Goal: Use online tool/utility: Utilize a website feature to perform a specific function

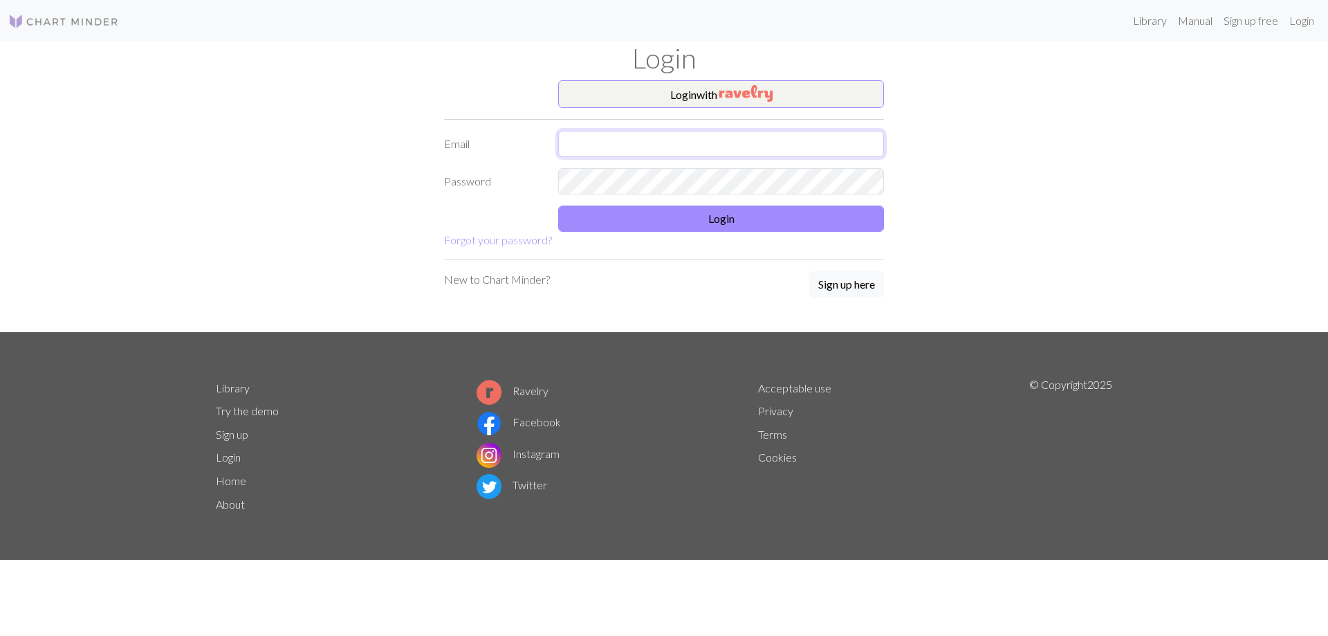
click at [573, 147] on input "text" at bounding box center [721, 144] width 326 height 26
type input "[EMAIL_ADDRESS][DOMAIN_NAME]"
click at [642, 214] on button "Login" at bounding box center [721, 218] width 326 height 26
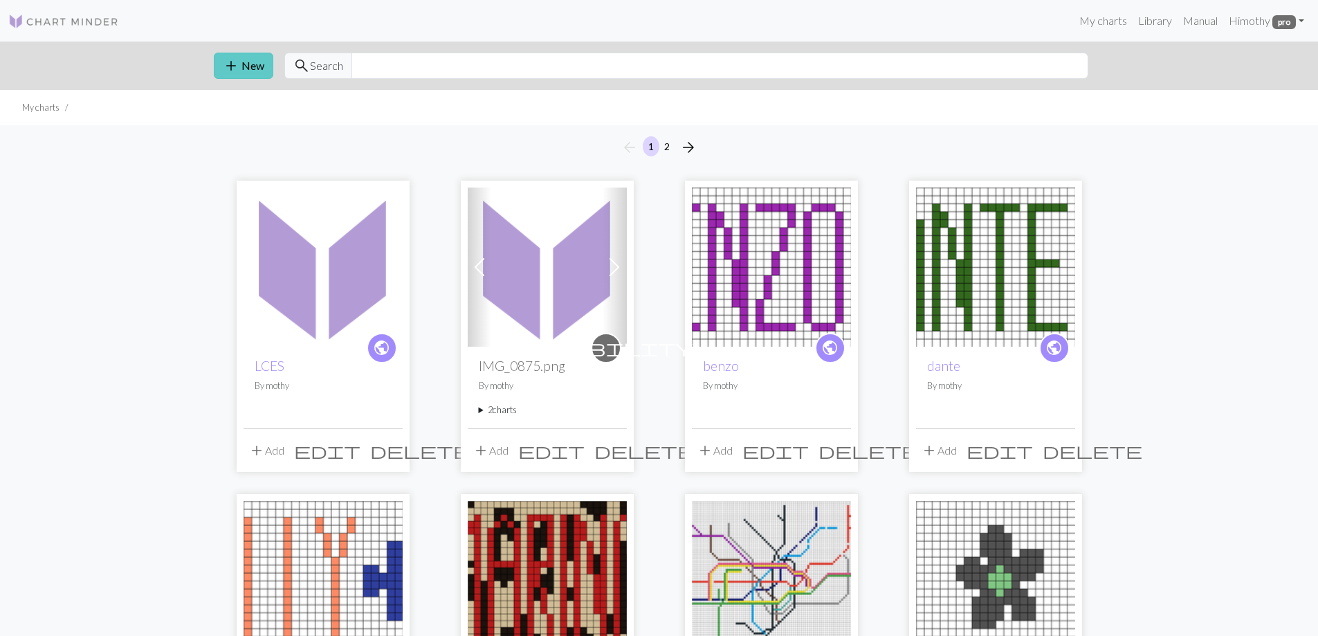
click at [232, 73] on span "add" at bounding box center [231, 65] width 17 height 19
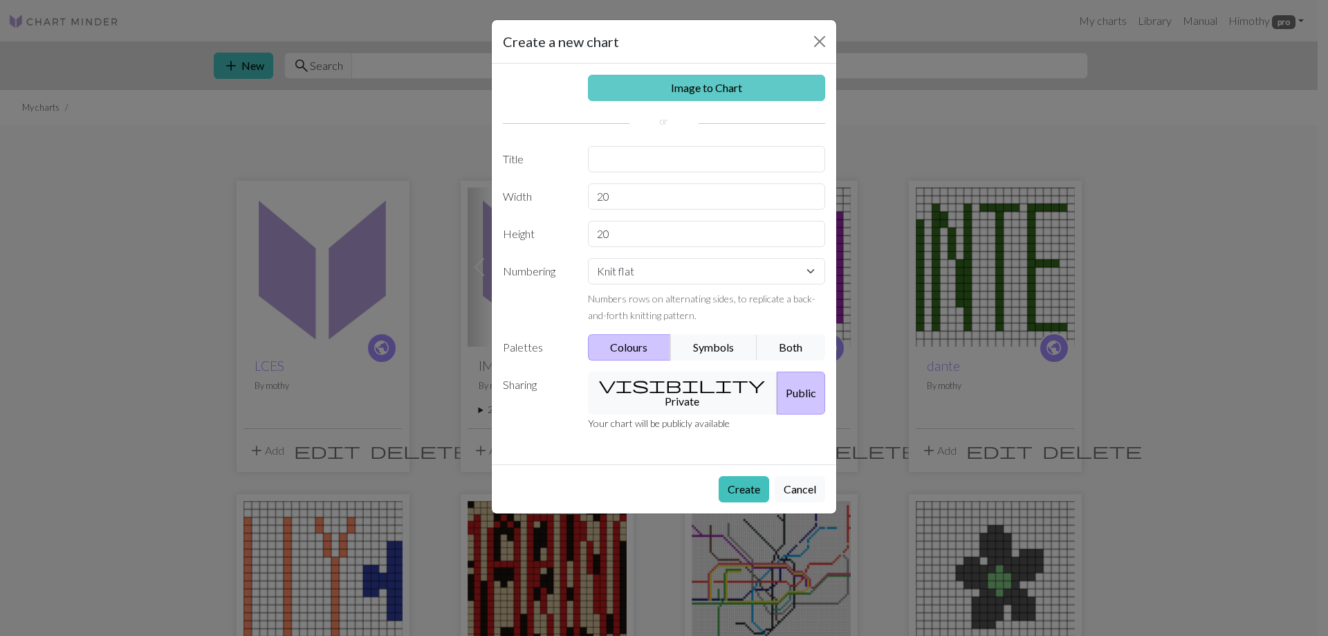
click at [699, 87] on link "Image to Chart" at bounding box center [707, 88] width 238 height 26
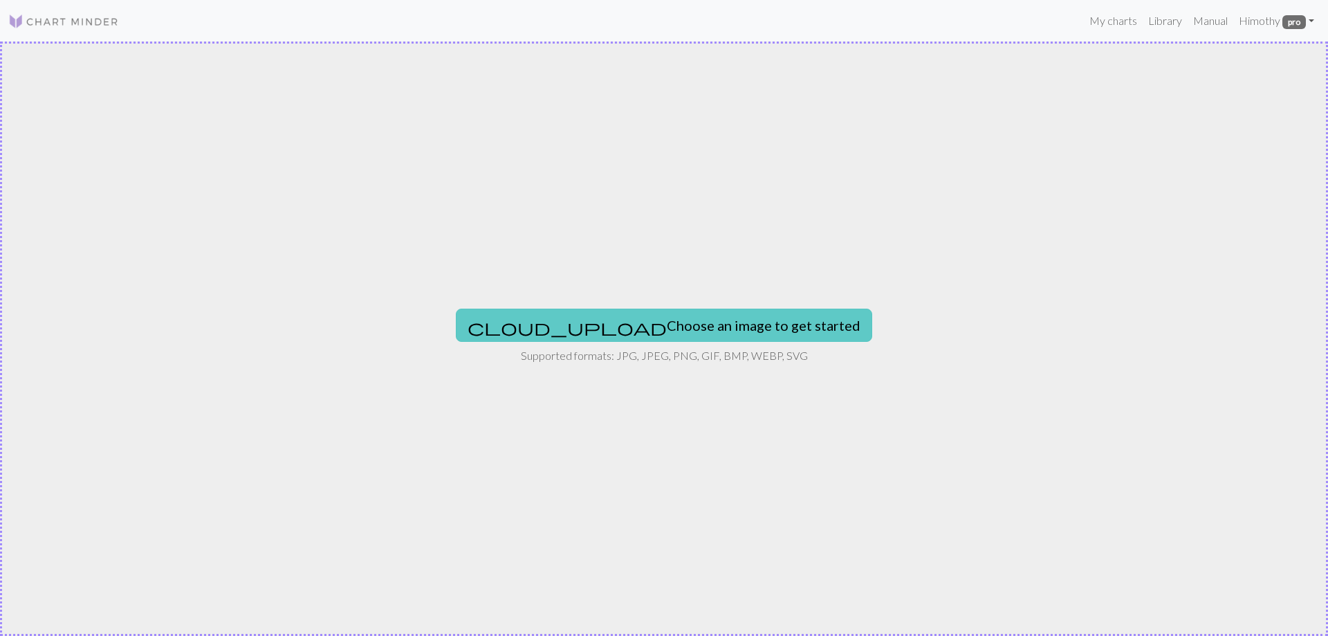
click at [623, 327] on button "cloud_upload Choose an image to get started" at bounding box center [664, 325] width 416 height 33
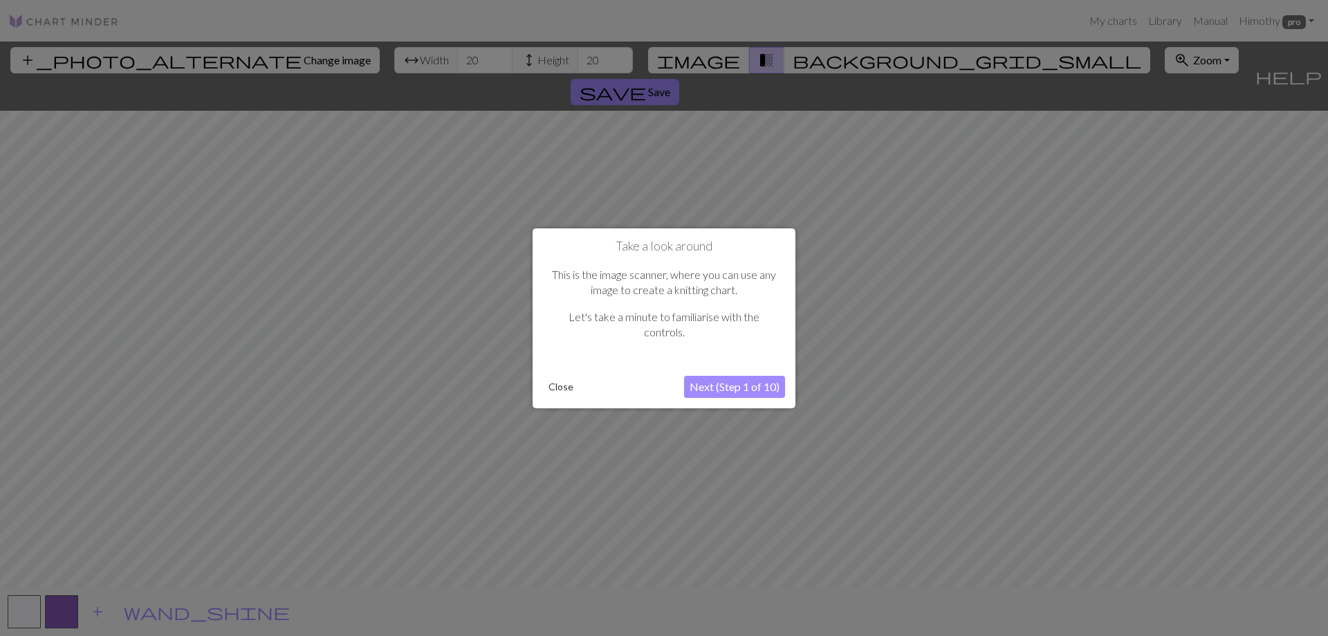
click at [742, 389] on button "Next (Step 1 of 10)" at bounding box center [734, 387] width 101 height 22
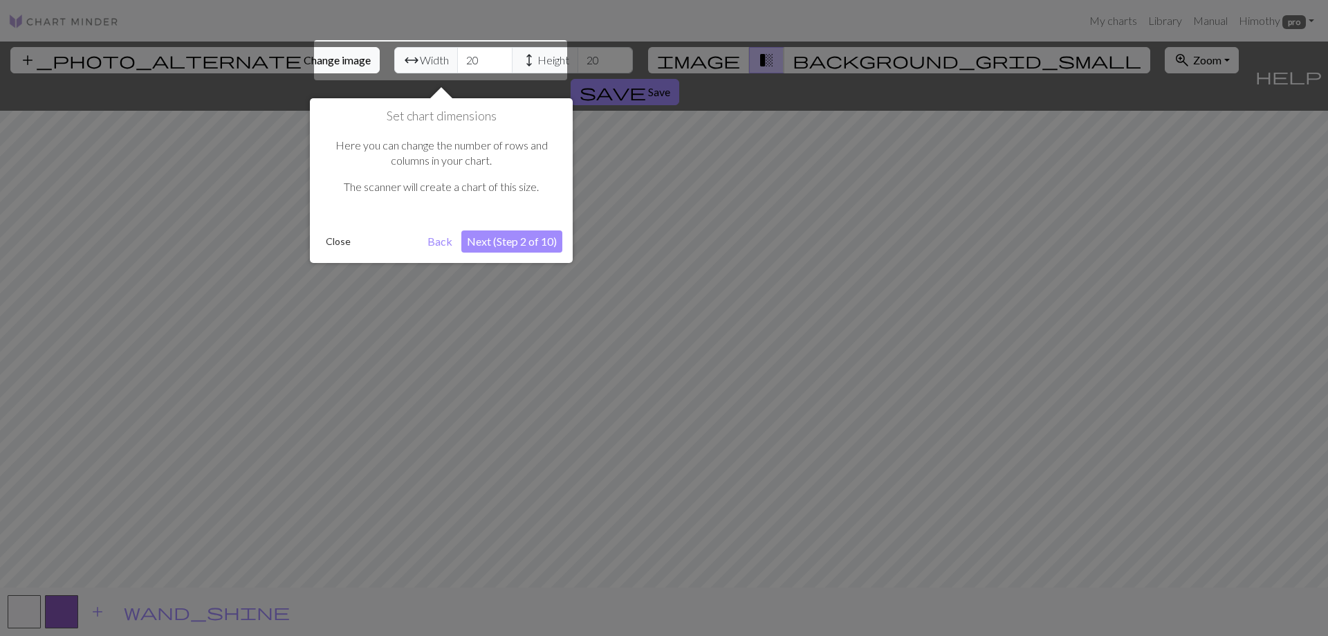
click at [344, 249] on button "Close" at bounding box center [338, 241] width 36 height 21
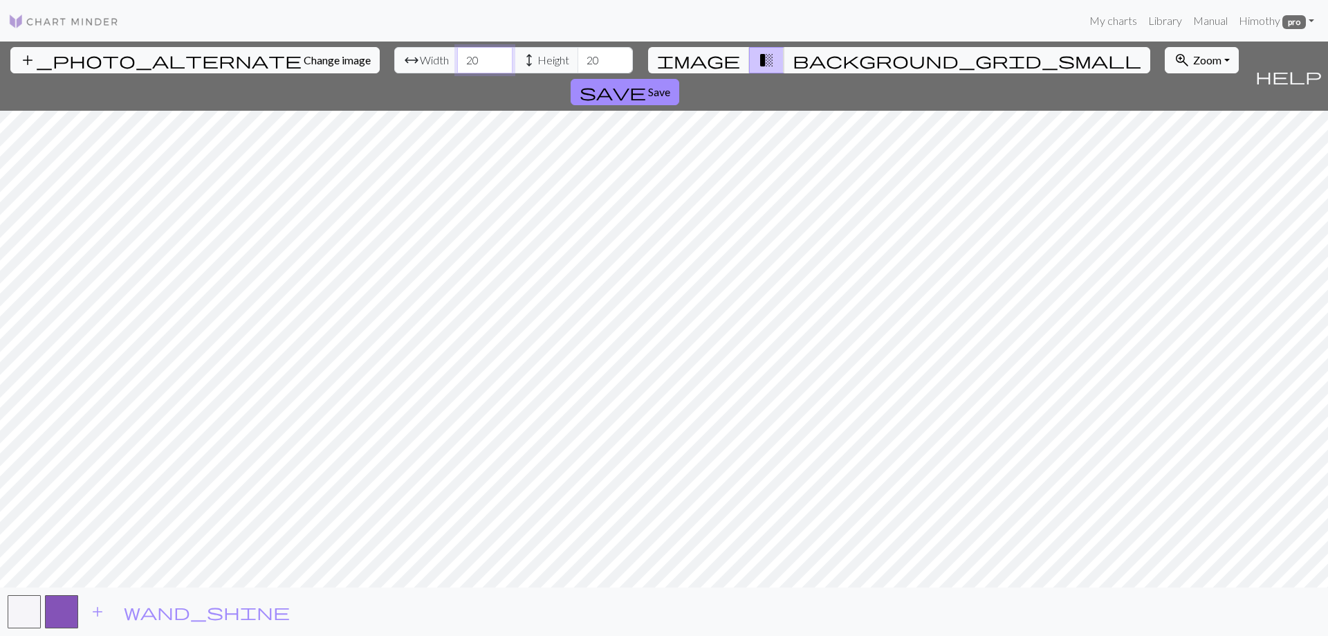
click at [457, 55] on input "20" at bounding box center [484, 60] width 55 height 26
click at [457, 56] on input "20" at bounding box center [484, 60] width 55 height 26
type input "40"
click at [578, 58] on input "20" at bounding box center [605, 60] width 55 height 26
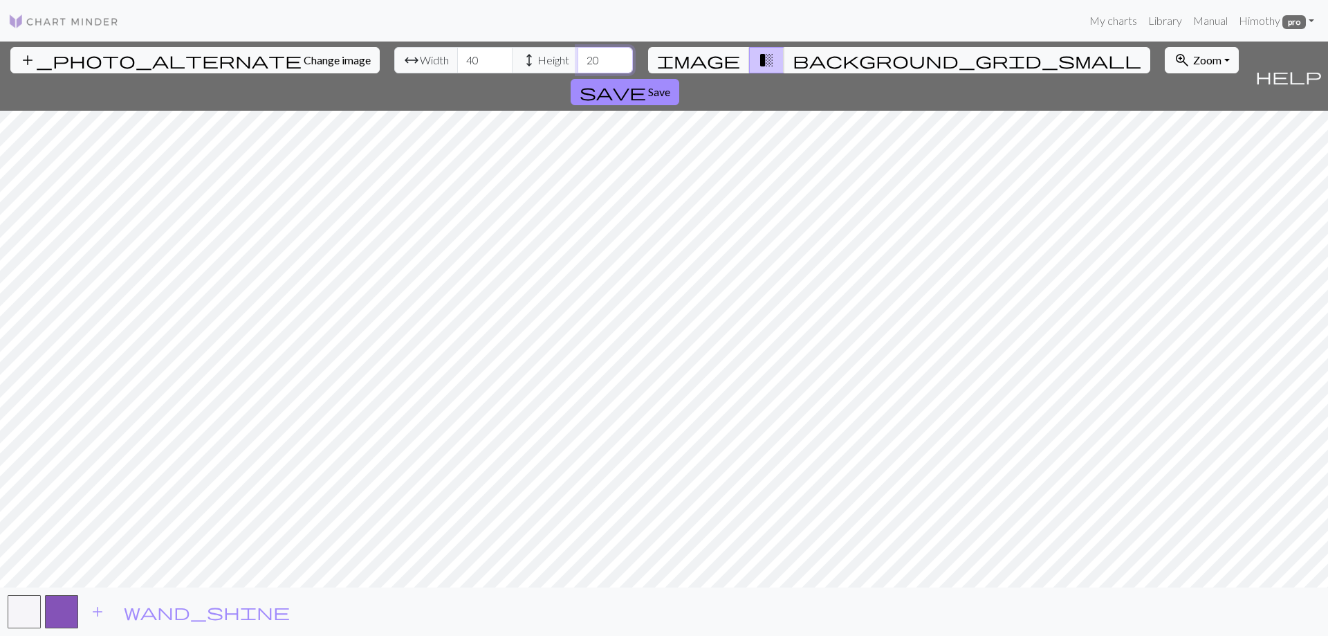
click at [578, 58] on input "20" at bounding box center [605, 60] width 55 height 26
click at [578, 59] on input "20" at bounding box center [605, 60] width 55 height 26
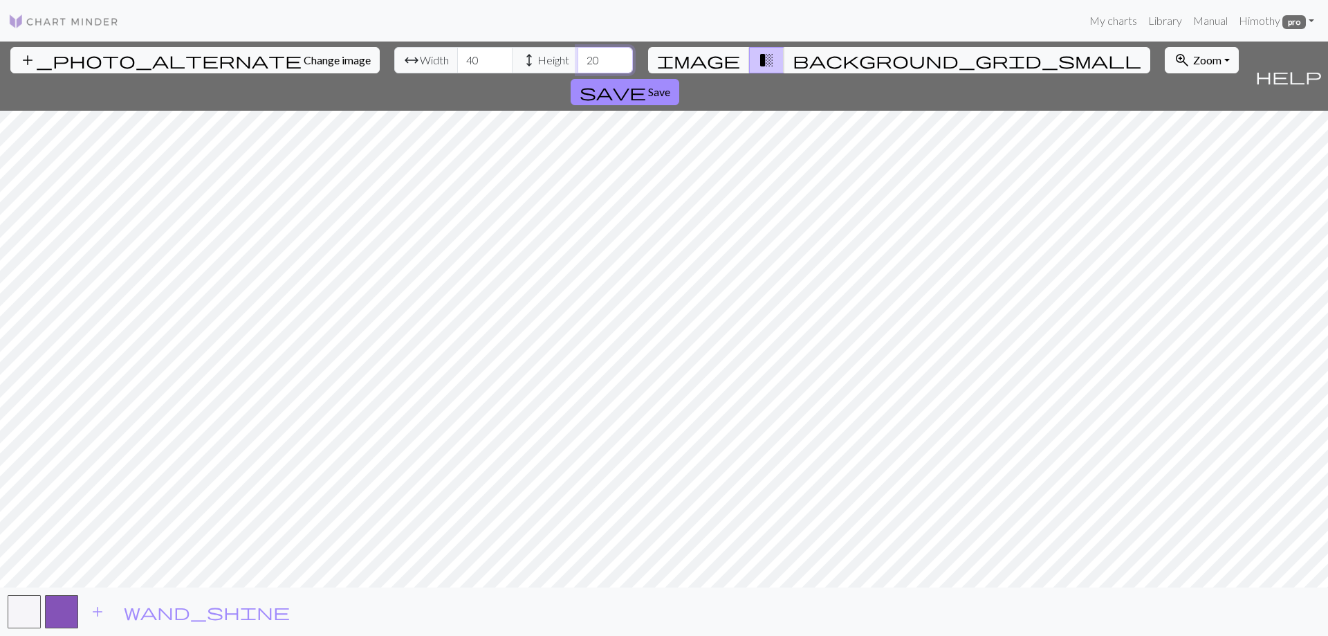
click at [578, 60] on input "20" at bounding box center [605, 60] width 55 height 26
click at [578, 58] on input "40" at bounding box center [605, 60] width 55 height 26
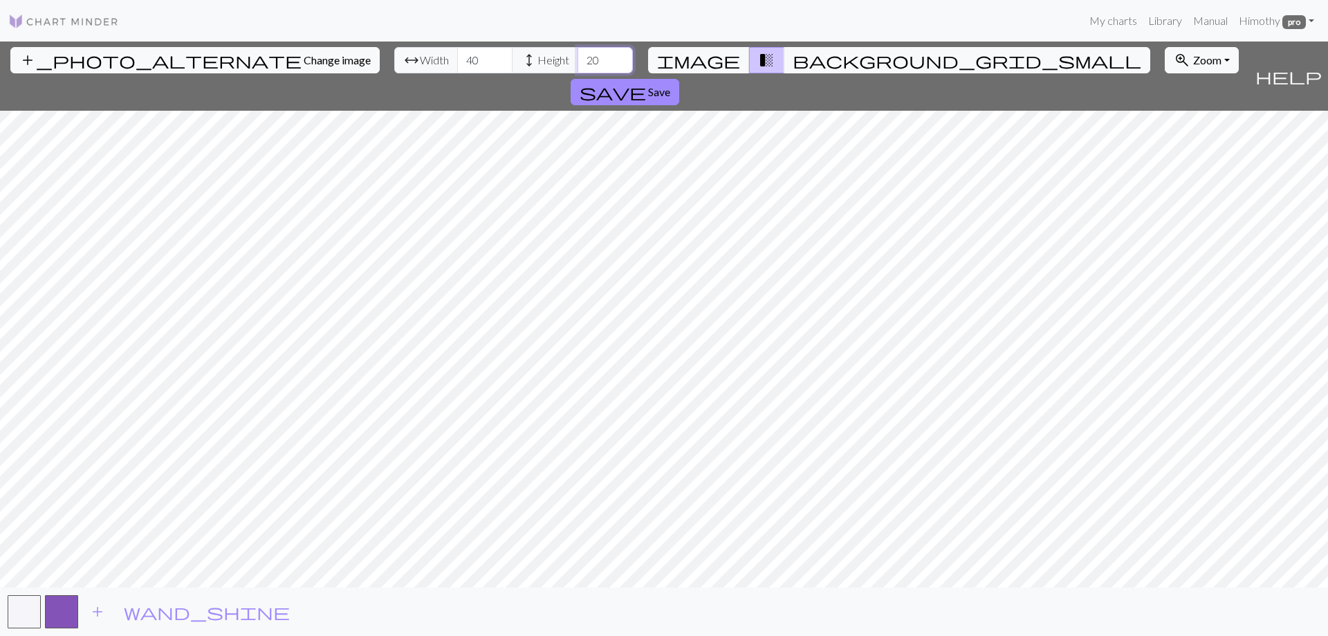
click at [578, 58] on input "20" at bounding box center [605, 60] width 55 height 26
click at [704, 627] on div "add_photo_alternate Change image arrow_range Width 40 height Height 200 image t…" at bounding box center [664, 339] width 1328 height 594
click at [578, 57] on input "200" at bounding box center [605, 60] width 55 height 26
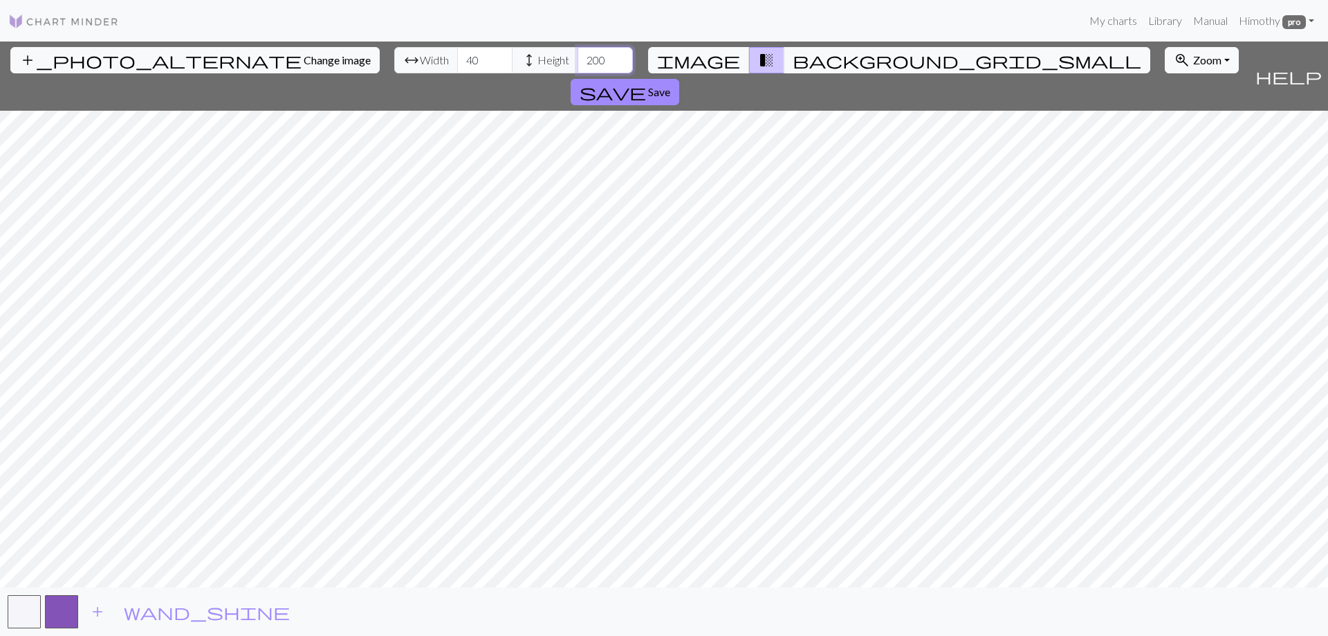
click at [578, 57] on input "200" at bounding box center [605, 60] width 55 height 26
type input "40"
click at [670, 85] on span "Save" at bounding box center [659, 91] width 22 height 13
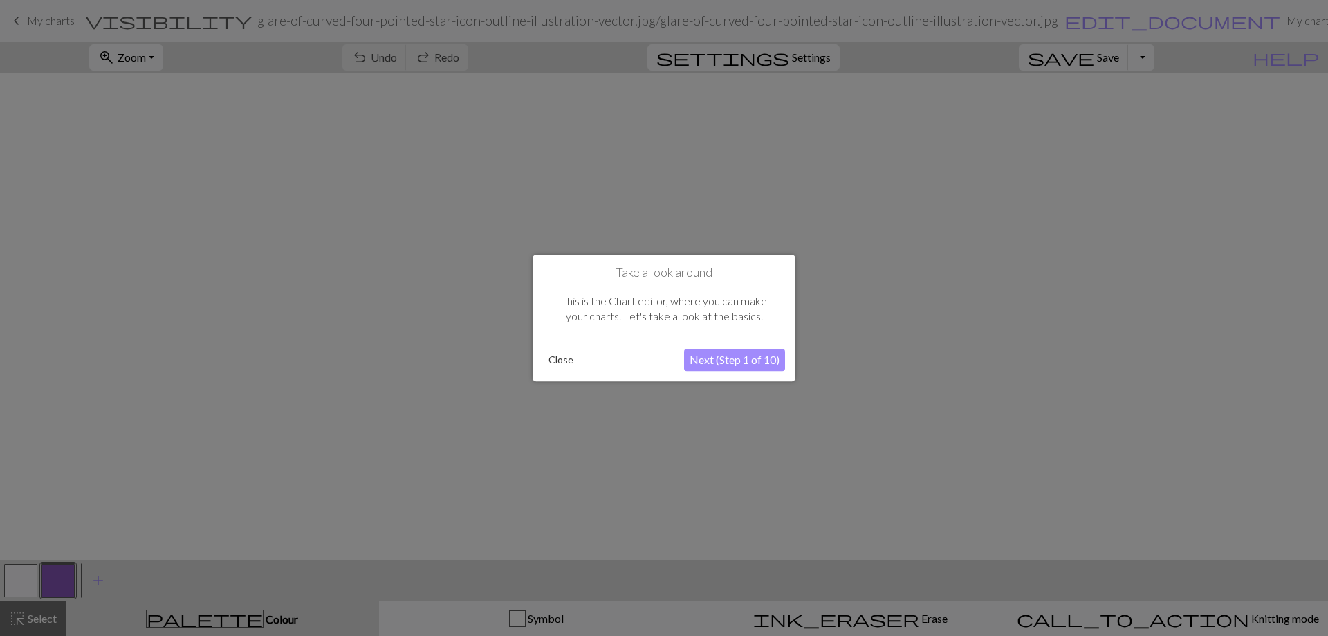
click at [557, 359] on button "Close" at bounding box center [561, 359] width 36 height 21
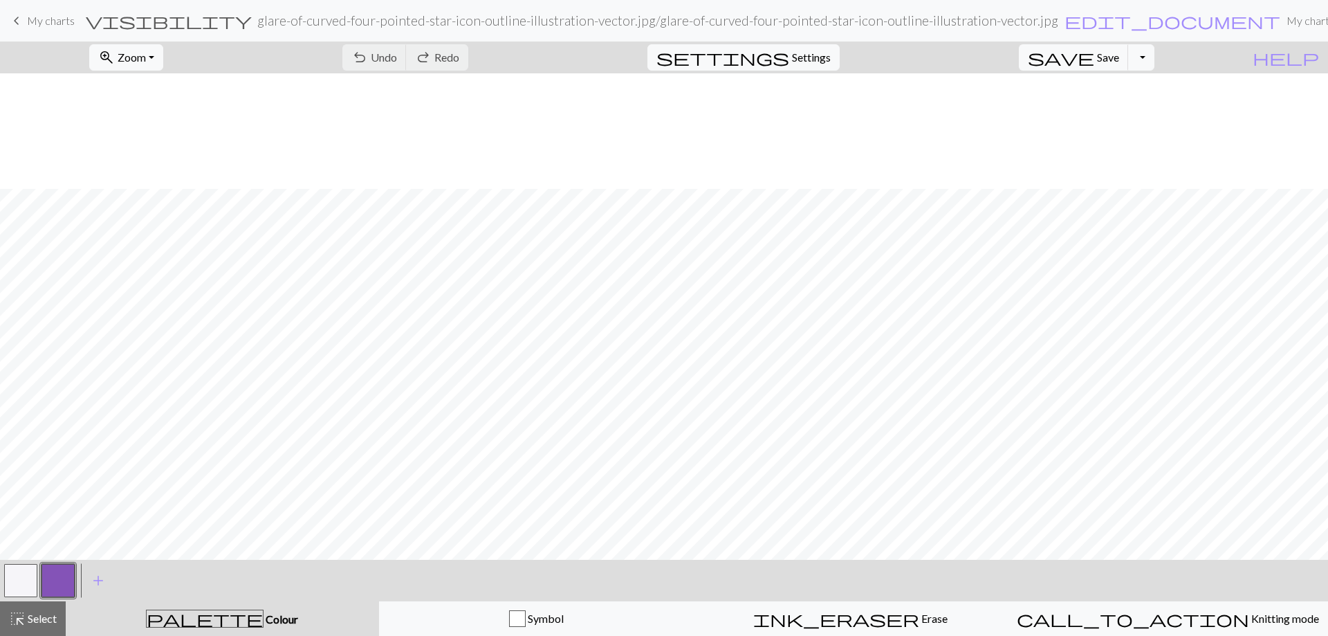
scroll to position [138, 0]
click at [59, 562] on div at bounding box center [57, 580] width 37 height 37
click at [59, 583] on button "button" at bounding box center [58, 580] width 33 height 33
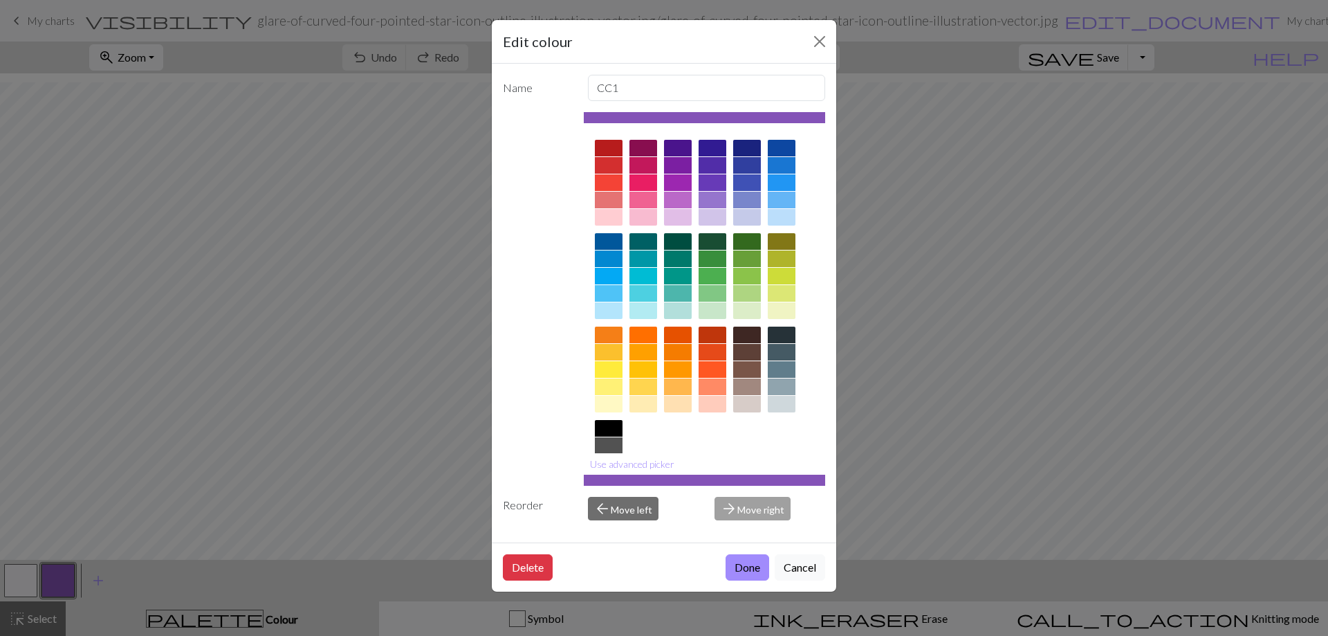
click at [646, 178] on div at bounding box center [643, 182] width 28 height 17
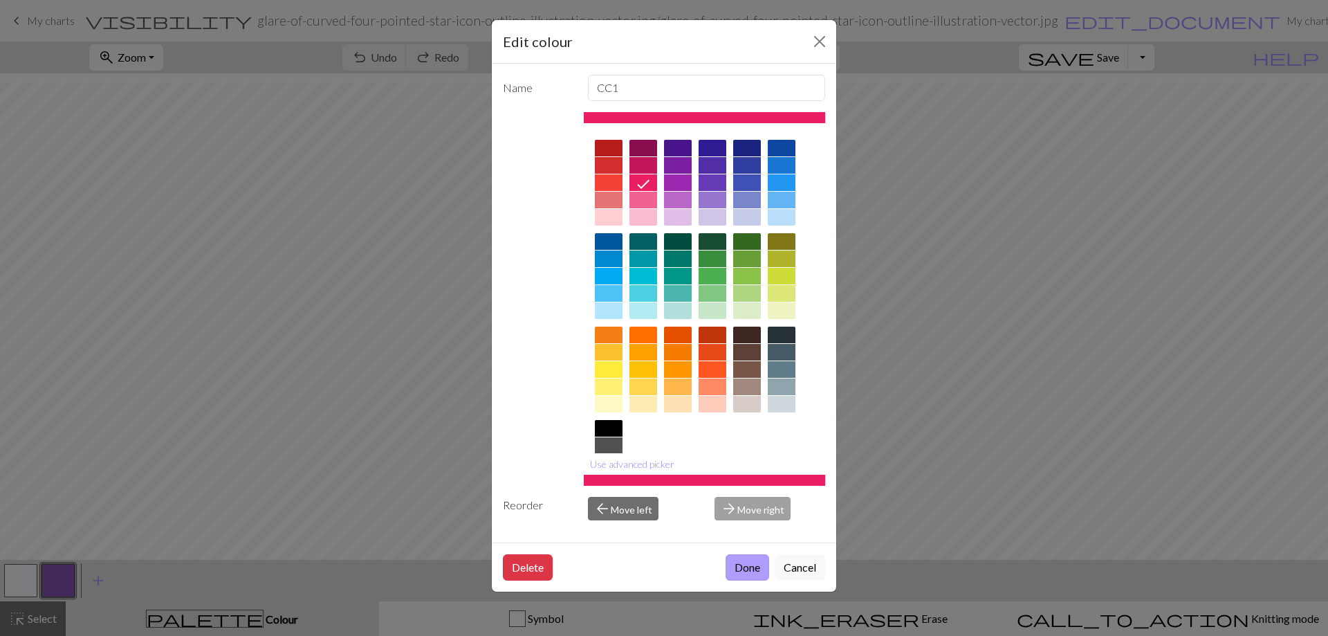
click at [737, 562] on button "Done" at bounding box center [748, 567] width 44 height 26
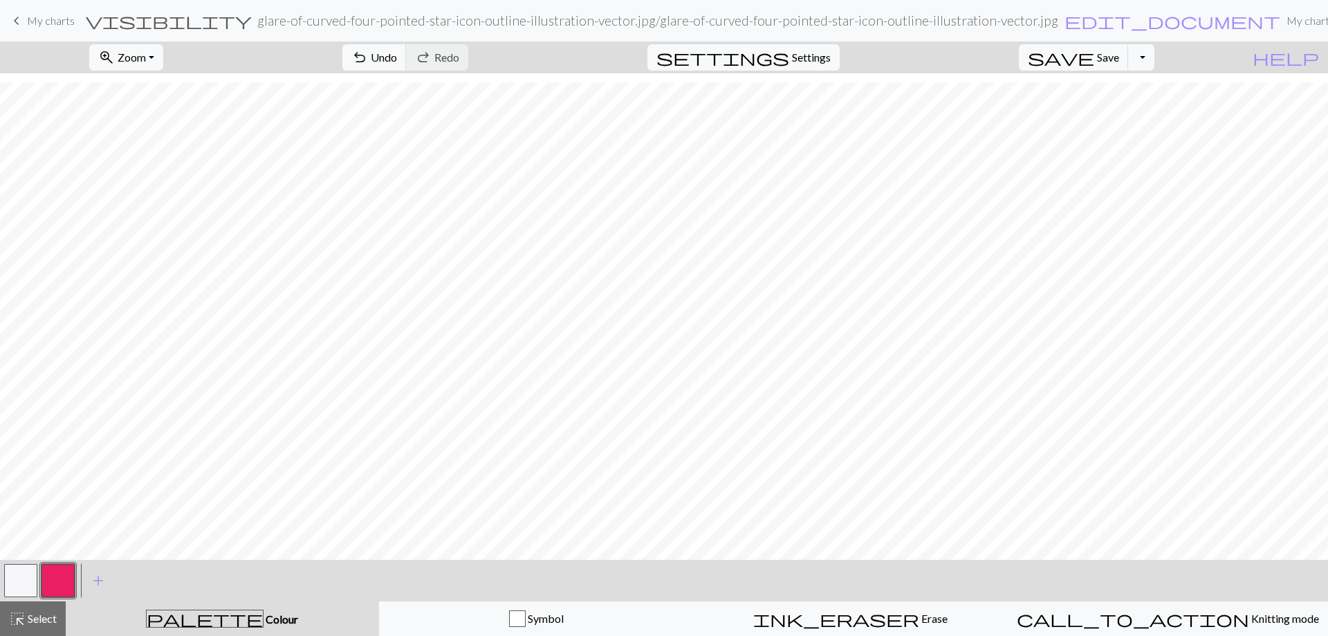
click at [20, 578] on button "button" at bounding box center [20, 580] width 33 height 33
click at [24, 577] on button "button" at bounding box center [20, 580] width 33 height 33
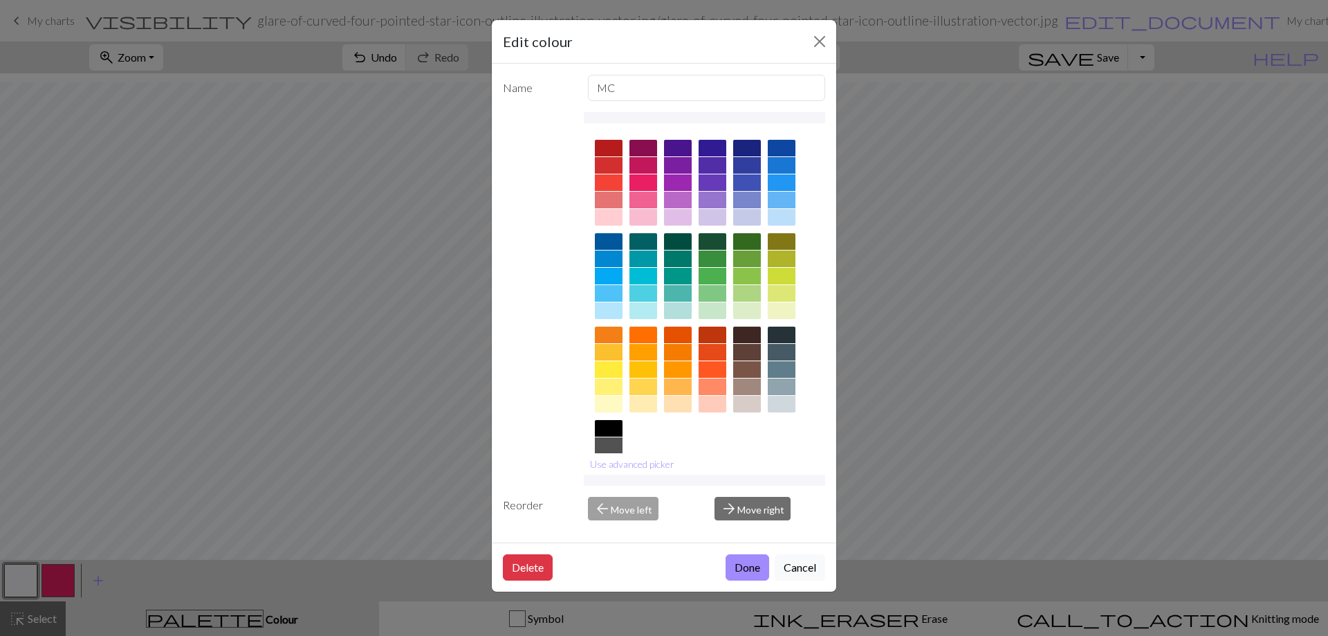
click at [612, 427] on div at bounding box center [609, 428] width 28 height 17
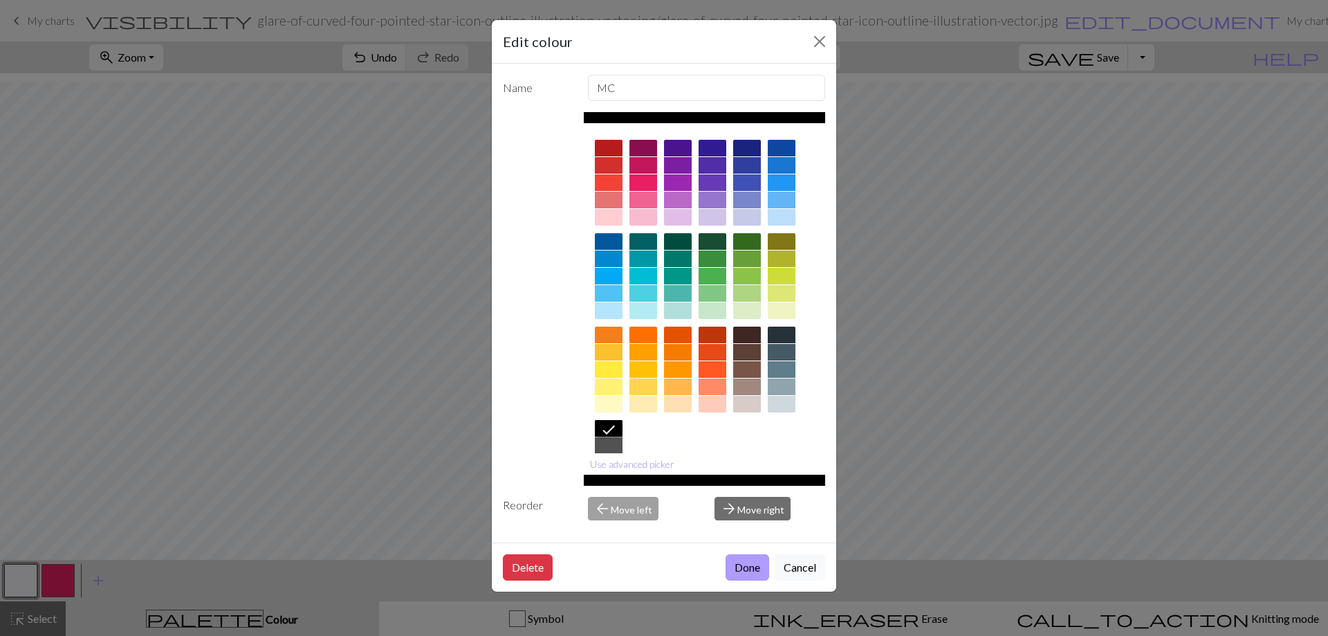
click at [740, 566] on button "Done" at bounding box center [748, 567] width 44 height 26
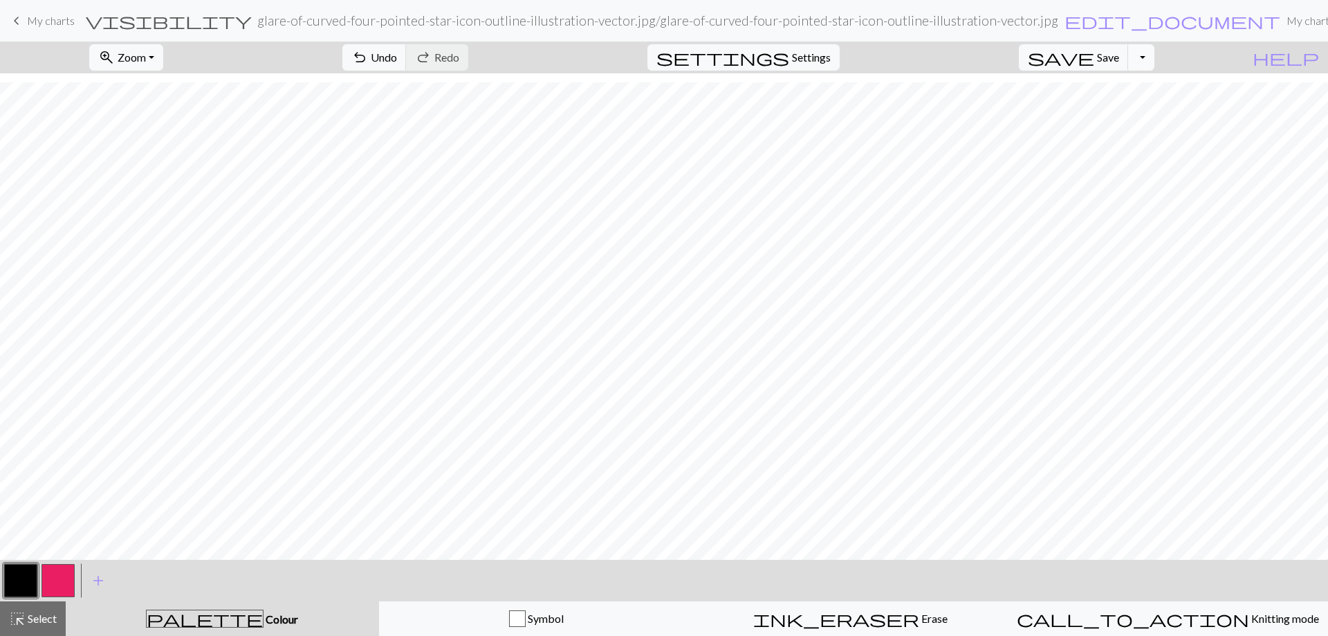
click at [1155, 54] on button "Toggle Dropdown" at bounding box center [1141, 57] width 26 height 26
